Goal: Transaction & Acquisition: Subscribe to service/newsletter

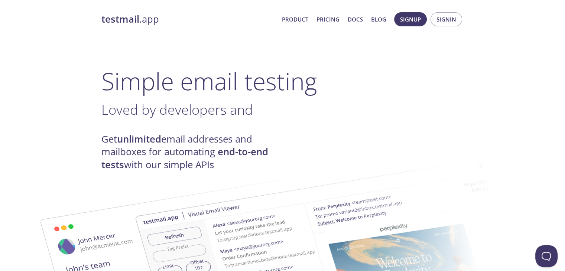
click at [328, 21] on link "Pricing" at bounding box center [327, 19] width 23 height 10
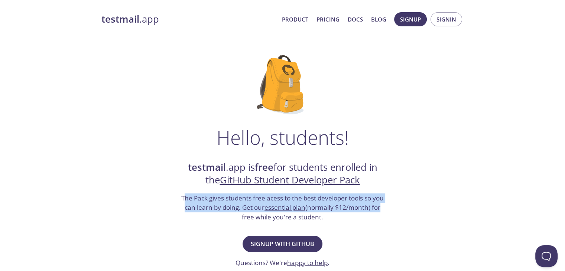
drag, startPoint x: 185, startPoint y: 198, endPoint x: 379, endPoint y: 210, distance: 194.5
click at [379, 210] on h3 "The Pack gives students free acess to the best developer tools so you can learn…" at bounding box center [282, 207] width 204 height 29
click at [392, 199] on div "Hello, students! testmail .app is free for students enrolled in the GitHub Stud…" at bounding box center [282, 269] width 362 height 453
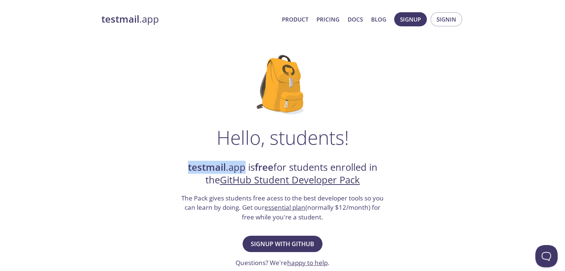
drag, startPoint x: 242, startPoint y: 168, endPoint x: 177, endPoint y: 168, distance: 64.6
click at [177, 168] on div "Hello, students! testmail .app is free for students enrolled in the GitHub Stud…" at bounding box center [282, 269] width 362 height 453
copy h2 "testmail .app"
